Goal: Task Accomplishment & Management: Manage account settings

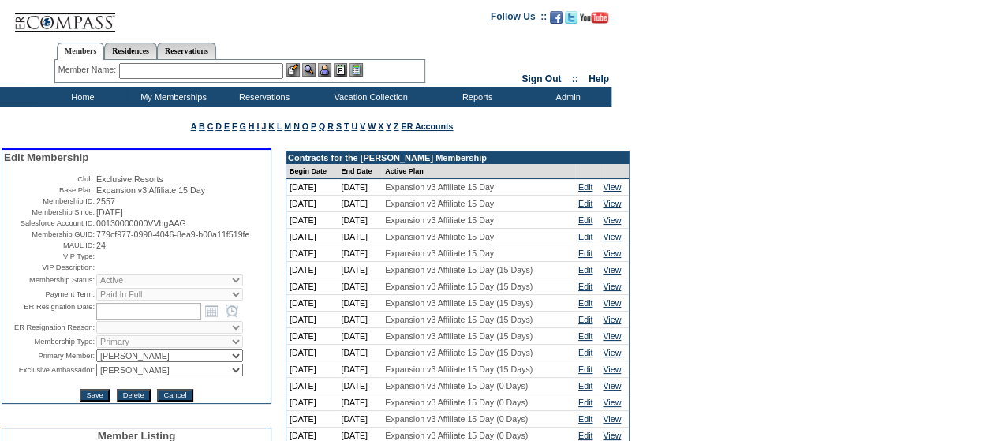
scroll to position [226, 0]
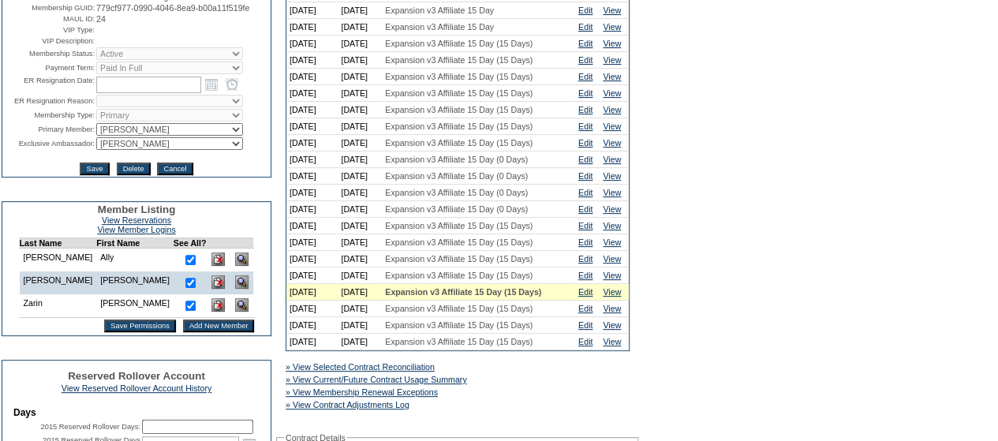
click at [129, 150] on select "IT Group Admin Alma Smith Peter Dawson Team Accounting (MSM) Stephanie Simons S…" at bounding box center [169, 143] width 147 height 13
select select "62890"
click at [96, 150] on select "IT Group Admin Alma Smith Peter Dawson Team Accounting (MSM) Stephanie Simons S…" at bounding box center [169, 143] width 147 height 13
click at [98, 175] on input "Save" at bounding box center [94, 168] width 29 height 13
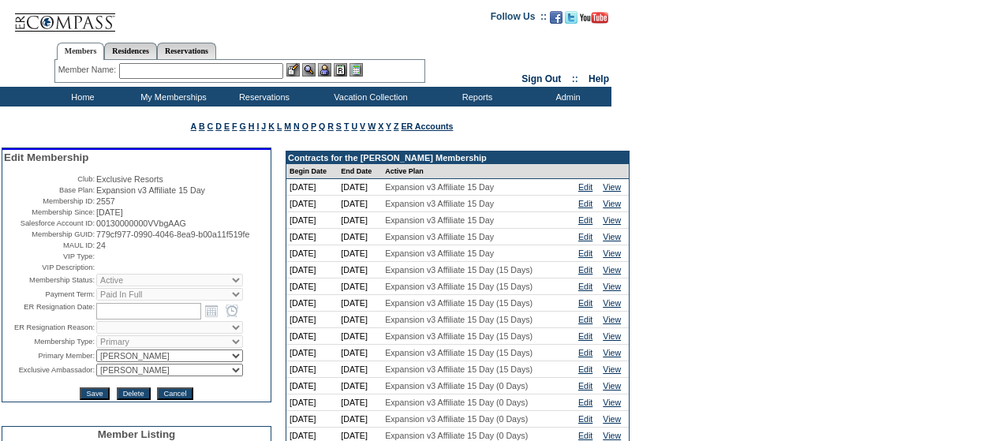
scroll to position [226, 0]
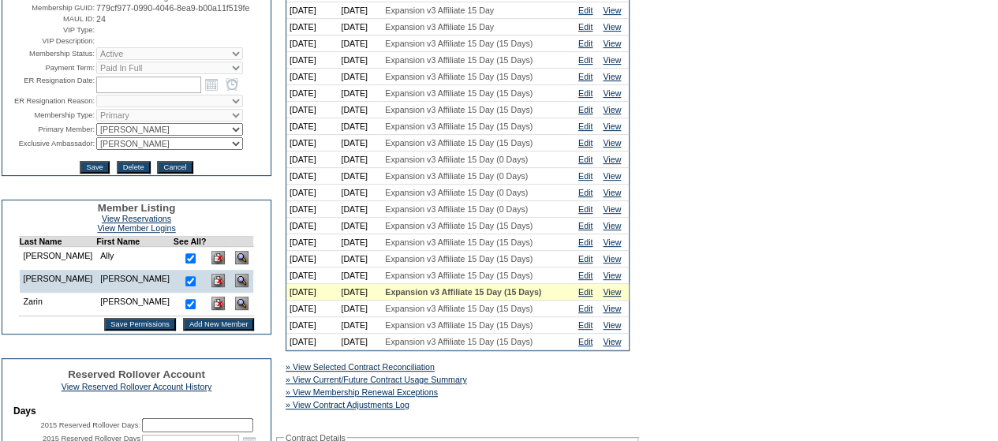
click at [98, 173] on input "Save" at bounding box center [94, 167] width 29 height 13
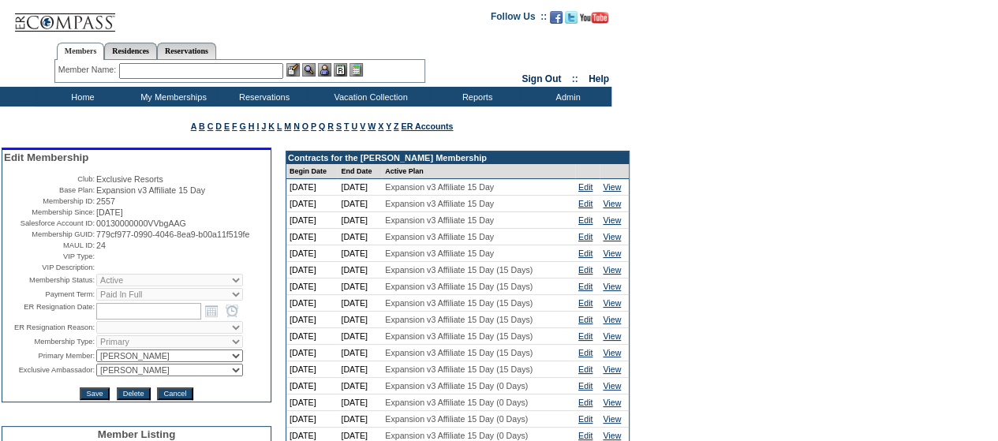
click at [199, 75] on input "text" at bounding box center [201, 71] width 164 height 16
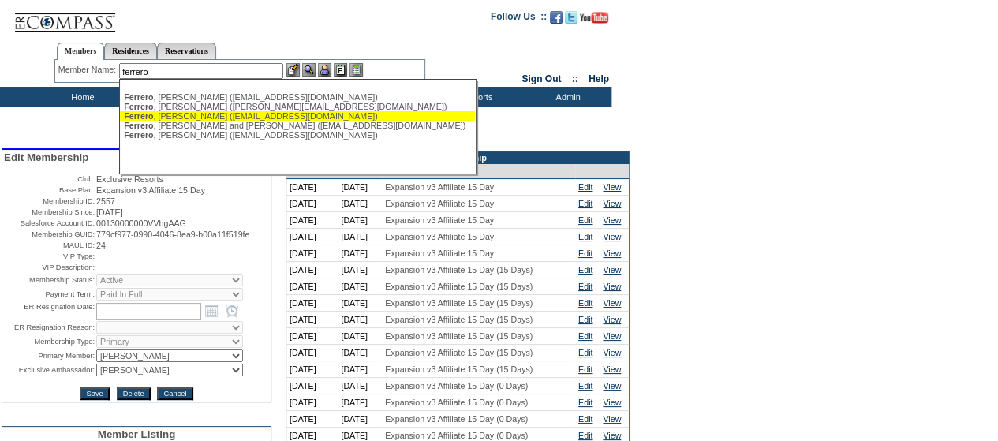
click at [196, 115] on div "[PERSON_NAME] ([EMAIL_ADDRESS][DOMAIN_NAME])" at bounding box center [297, 115] width 347 height 9
type input "[PERSON_NAME] ([EMAIL_ADDRESS][DOMAIN_NAME])"
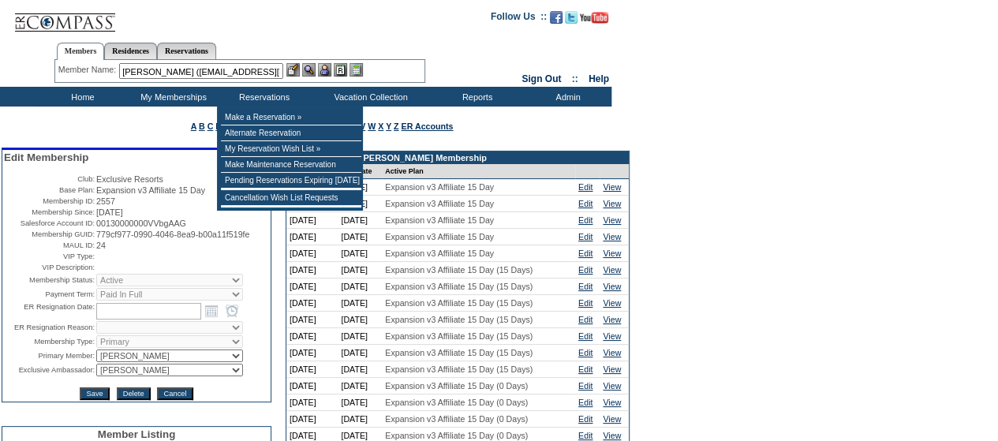
click at [311, 73] on img at bounding box center [308, 69] width 13 height 13
